Goal: Check status

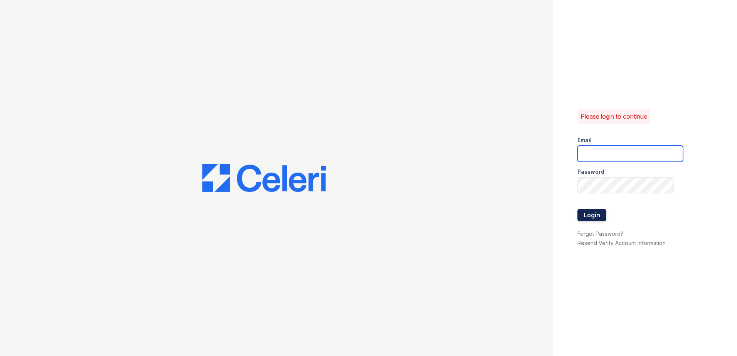
type input "renewchesapeake@trinity-pm.com"
click at [591, 219] on button "Login" at bounding box center [591, 215] width 29 height 12
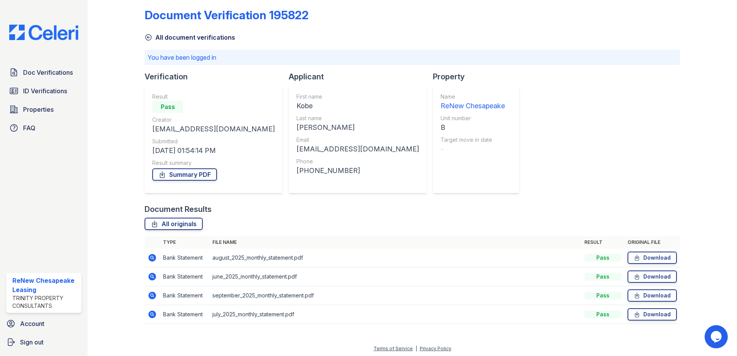
scroll to position [9, 0]
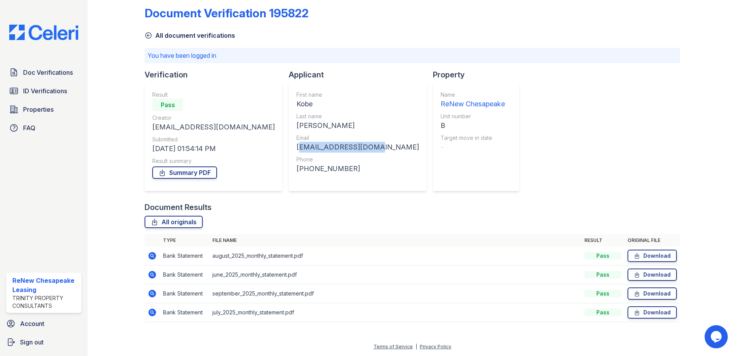
drag, startPoint x: 249, startPoint y: 149, endPoint x: 324, endPoint y: 150, distance: 75.5
click at [324, 150] on div "First name [GEOGRAPHIC_DATA] Last name [PERSON_NAME] Email [EMAIL_ADDRESS][DOMA…" at bounding box center [358, 137] width 138 height 108
copy div "[EMAIL_ADDRESS][DOMAIN_NAME]"
